Goal: Navigation & Orientation: Find specific page/section

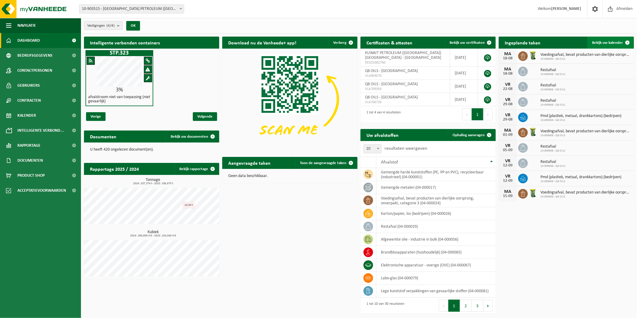
click at [620, 40] on link "Bekijk uw kalender" at bounding box center [610, 43] width 46 height 12
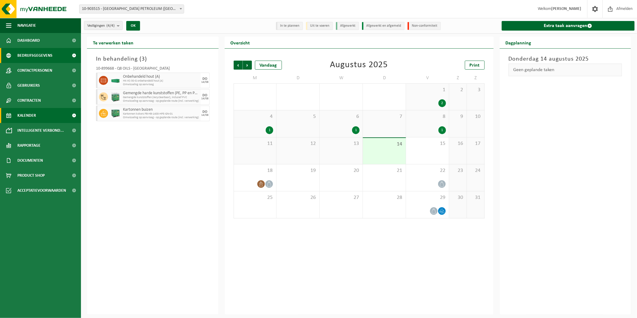
click at [51, 52] on span "Bedrijfsgegevens" at bounding box center [34, 55] width 35 height 15
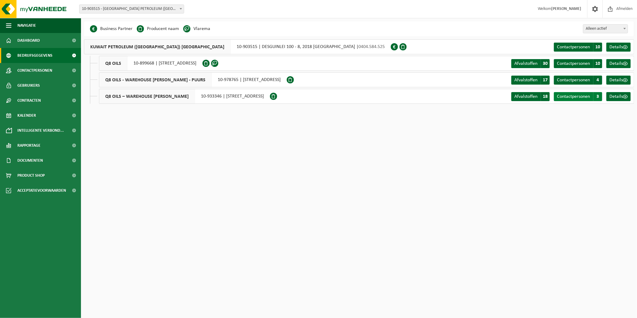
click at [597, 97] on span "3" at bounding box center [597, 96] width 9 height 9
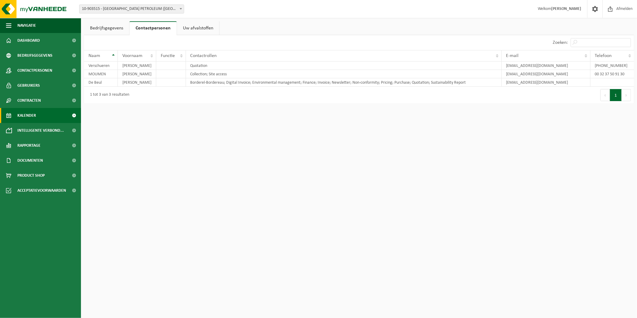
click at [43, 117] on link "Kalender" at bounding box center [40, 115] width 81 height 15
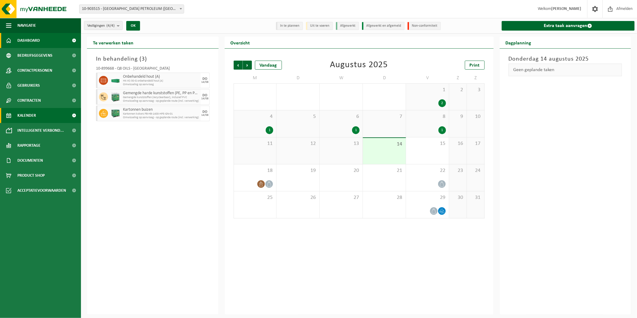
click at [41, 37] on link "Dashboard" at bounding box center [40, 40] width 81 height 15
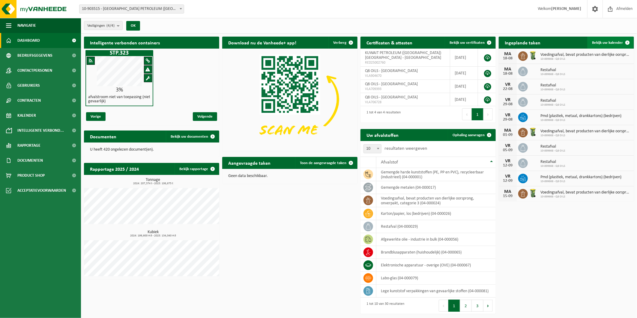
click at [605, 45] on span "Bekijk uw kalender" at bounding box center [607, 43] width 31 height 4
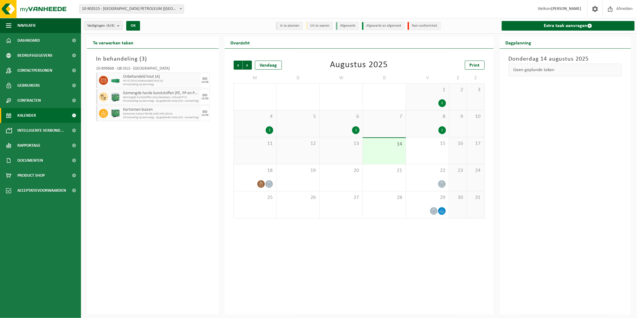
click at [428, 127] on div "1" at bounding box center [427, 130] width 37 height 8
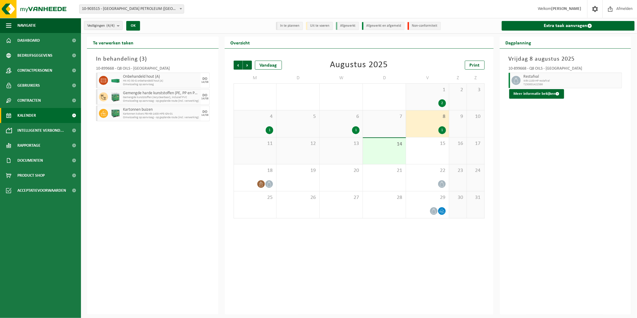
click at [368, 127] on div "7" at bounding box center [384, 123] width 43 height 27
click at [350, 128] on div "1" at bounding box center [341, 130] width 37 height 8
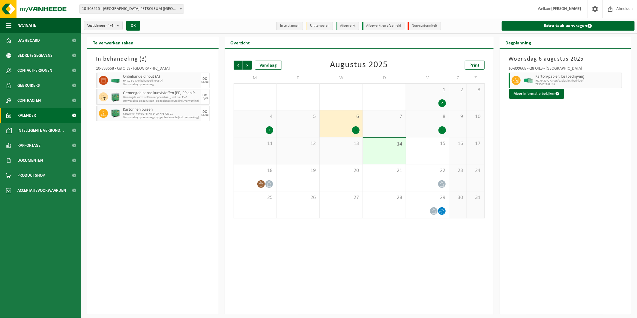
click at [517, 82] on icon at bounding box center [515, 80] width 5 height 5
click at [31, 73] on span "Contactpersonen" at bounding box center [34, 70] width 35 height 15
